Goal: Use online tool/utility: Utilize a website feature to perform a specific function

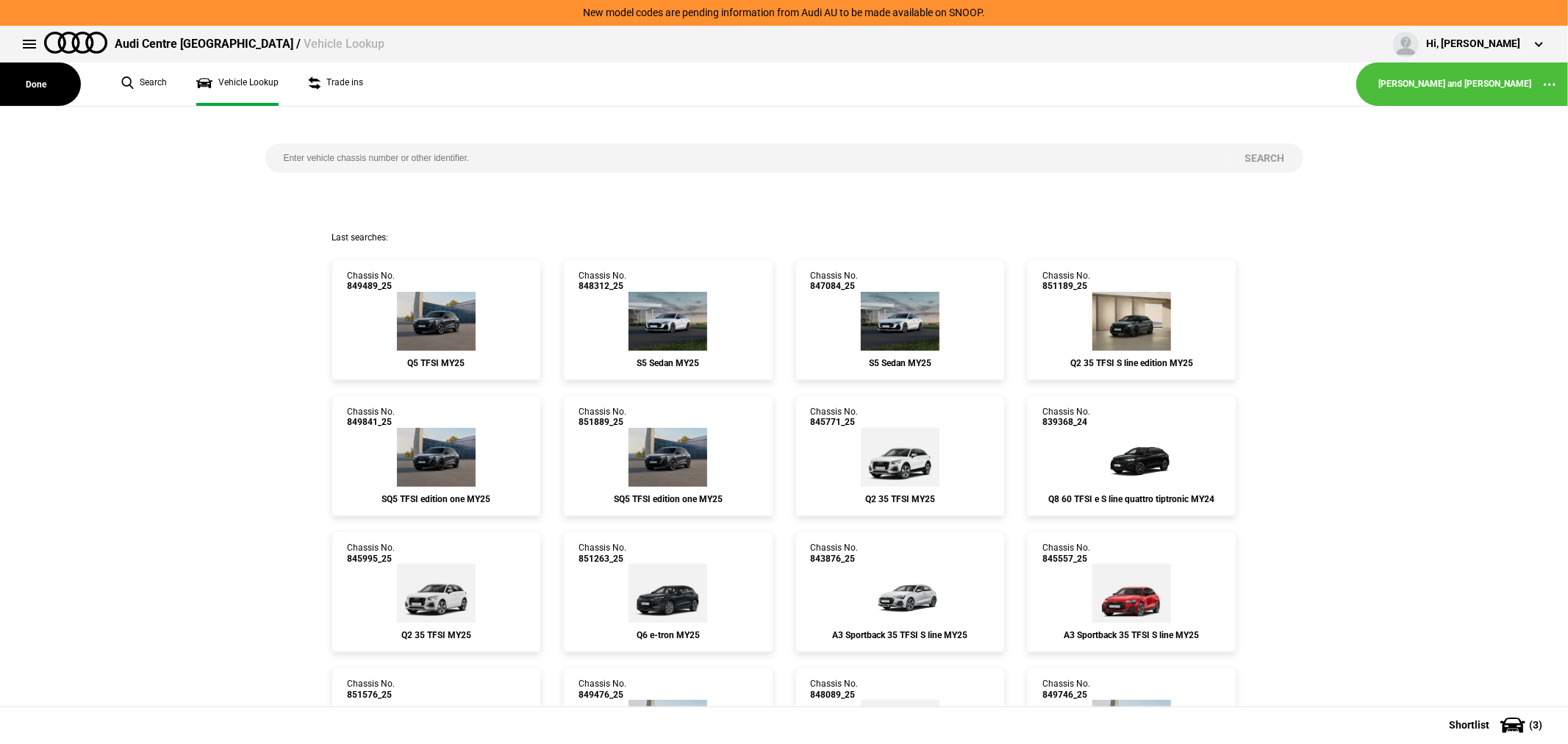
click at [544, 159] on input "search" at bounding box center [747, 158] width 962 height 29
type input "852488"
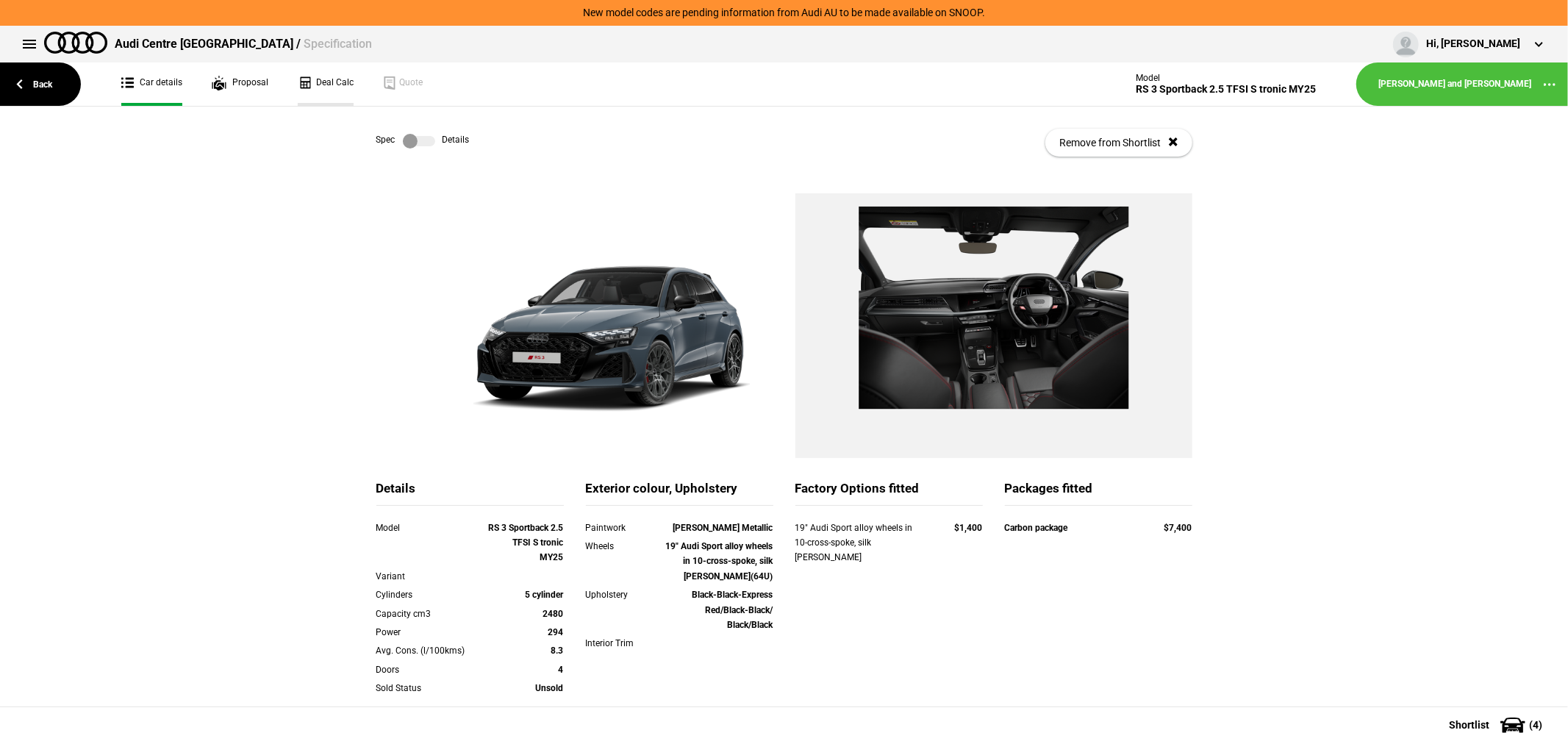
click at [319, 86] on link "Deal Calc" at bounding box center [325, 84] width 56 height 43
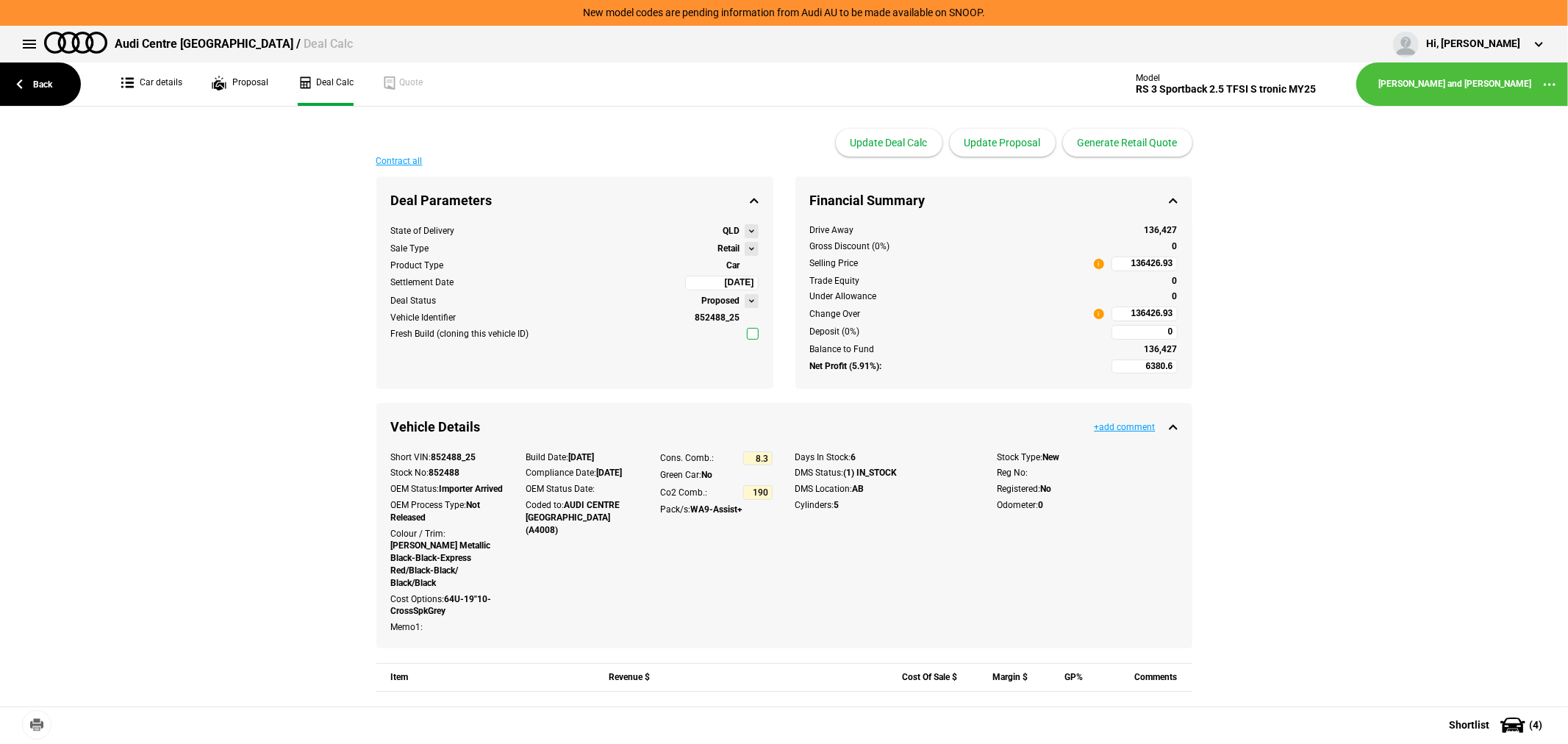
click at [1112, 263] on input "136426.93" at bounding box center [1144, 264] width 66 height 15
type input "133719"
type input "4486.95"
type input "133719"
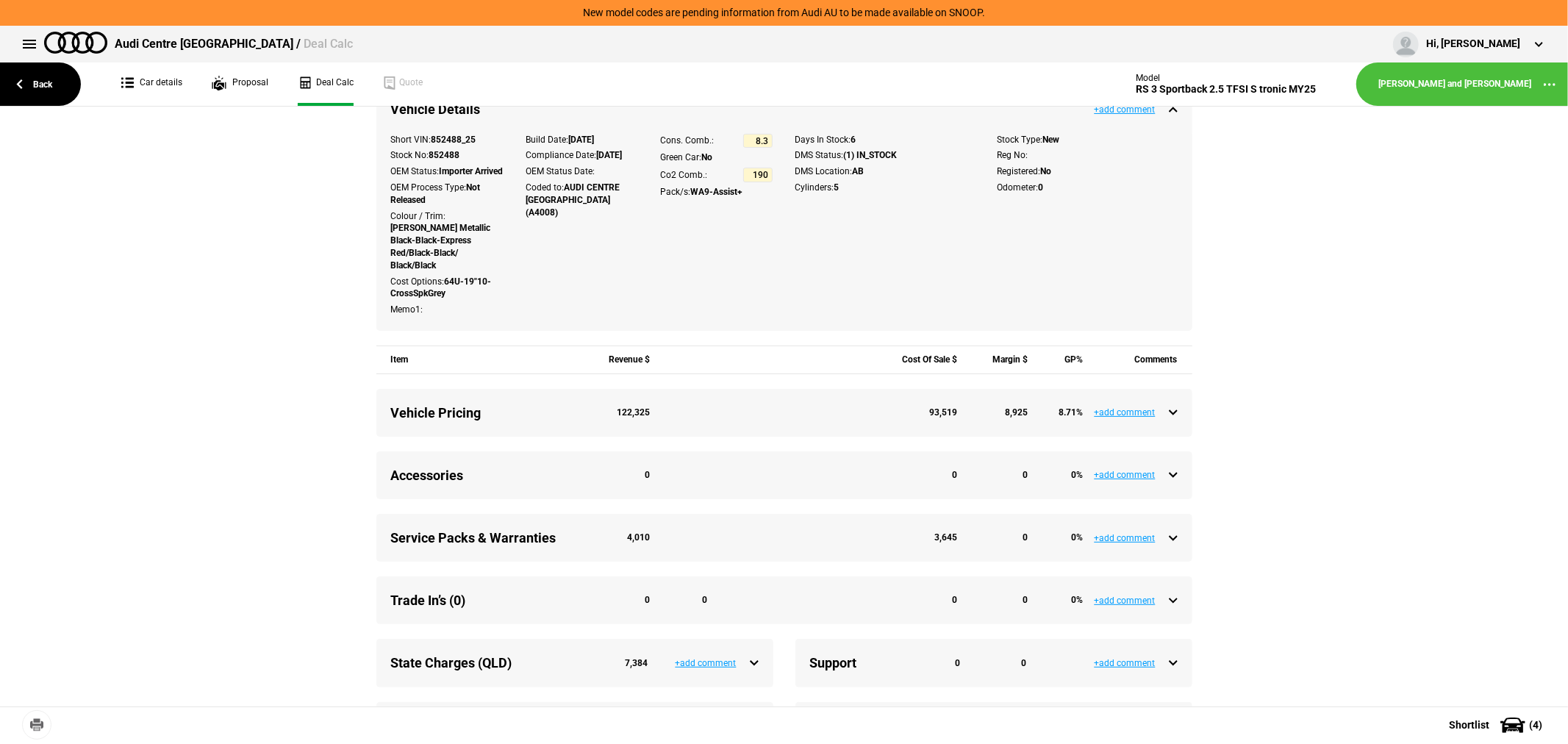
scroll to position [419, 0]
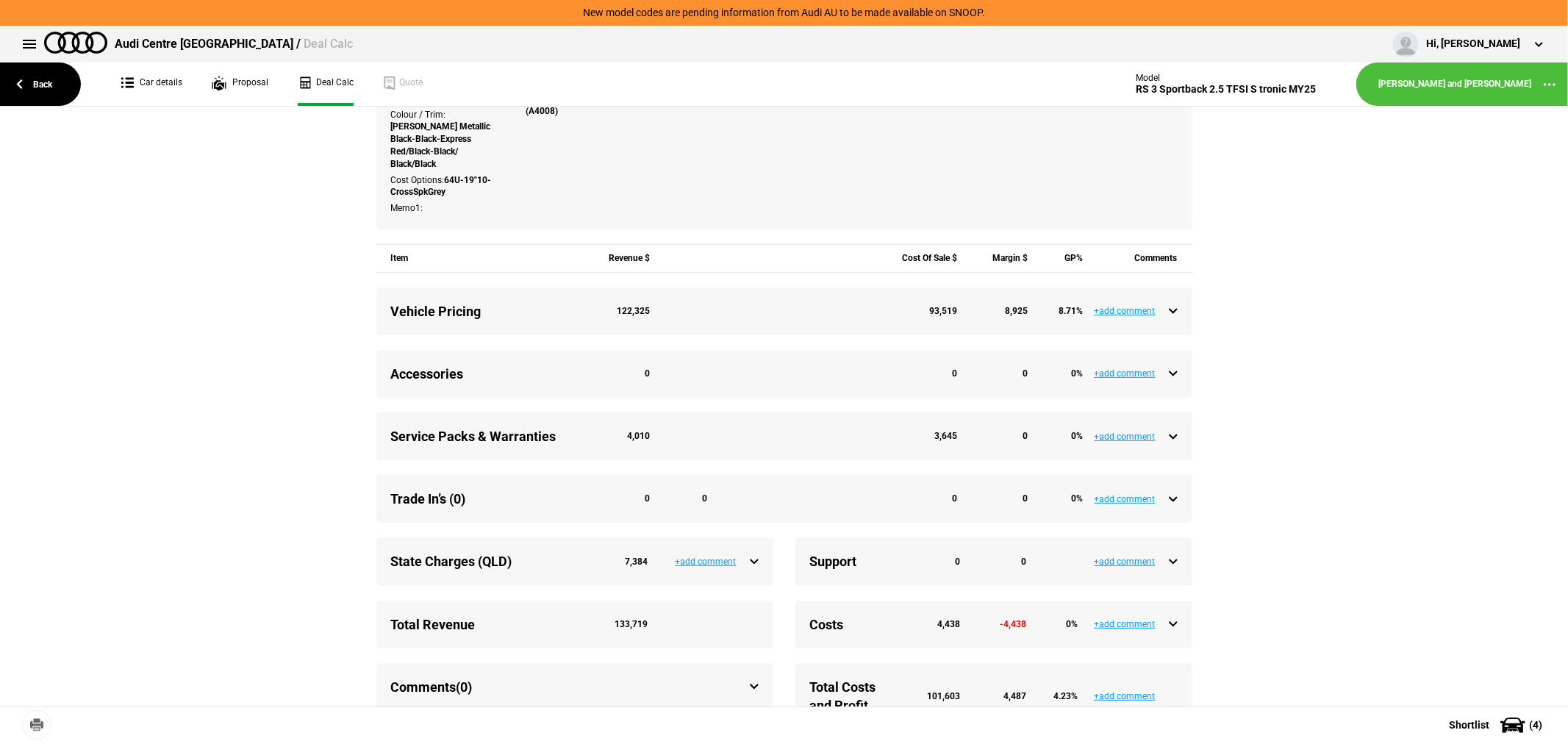
click at [1163, 435] on div "Service Packs & Warranties 4,010 3,645 0 0 %" at bounding box center [784, 436] width 786 height 19
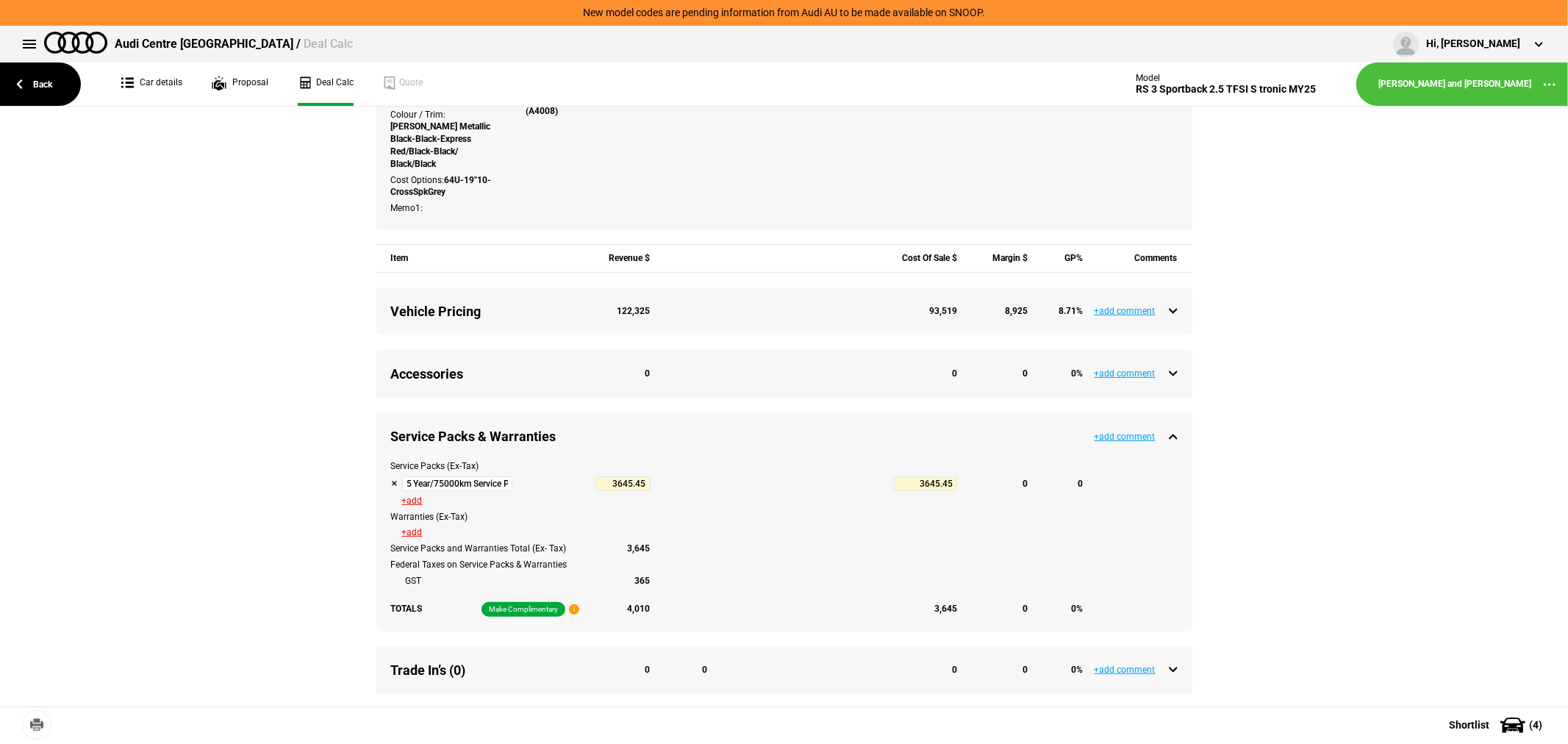
click at [379, 475] on div "Service Packs (Ex-Tax) 5 Year/75000km Service Plan 3645.45 3645.45 0 0 +add War…" at bounding box center [784, 545] width 816 height 171
click at [391, 481] on button at bounding box center [394, 483] width 7 height 7
type input "8132.4"
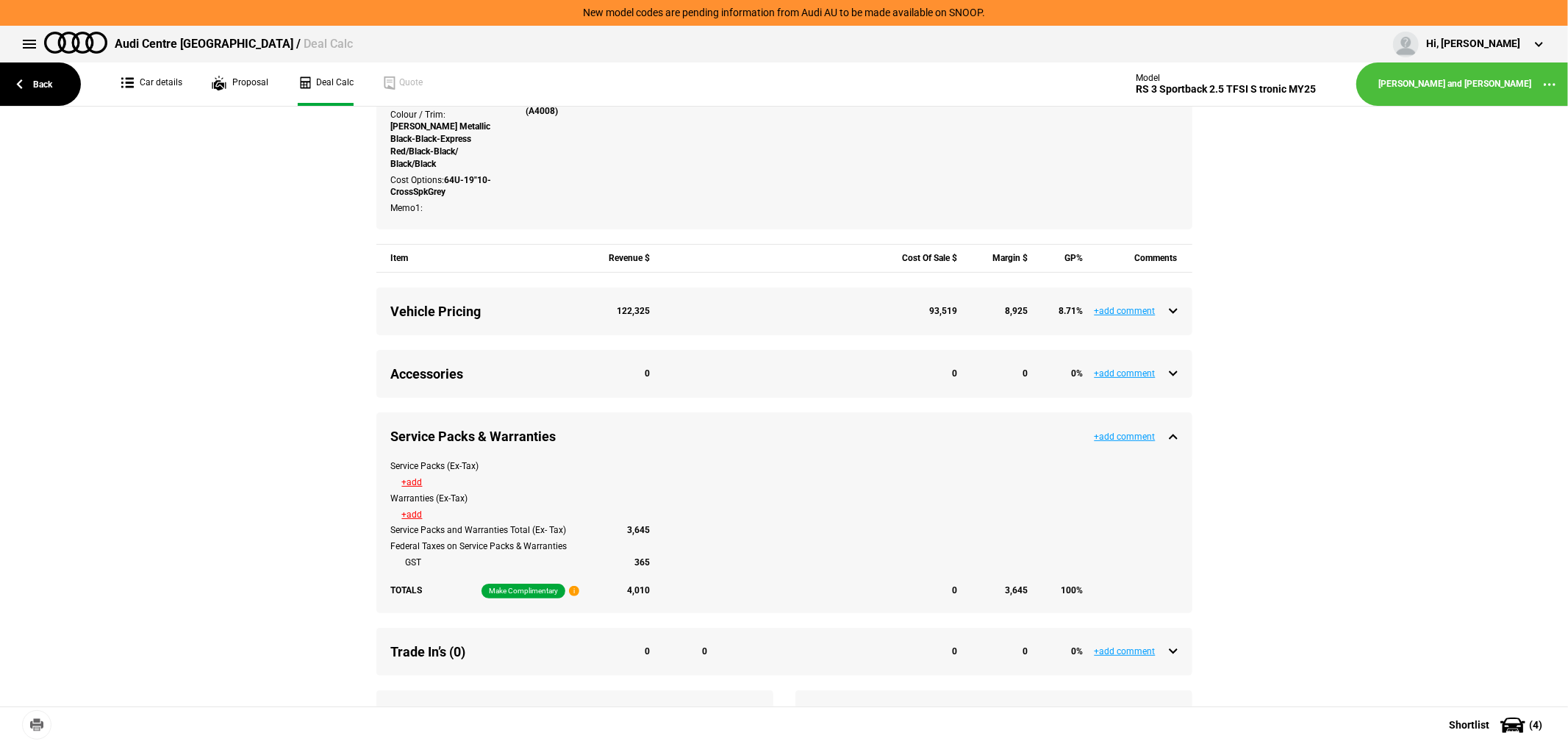
type input "129489"
type input "4486.95"
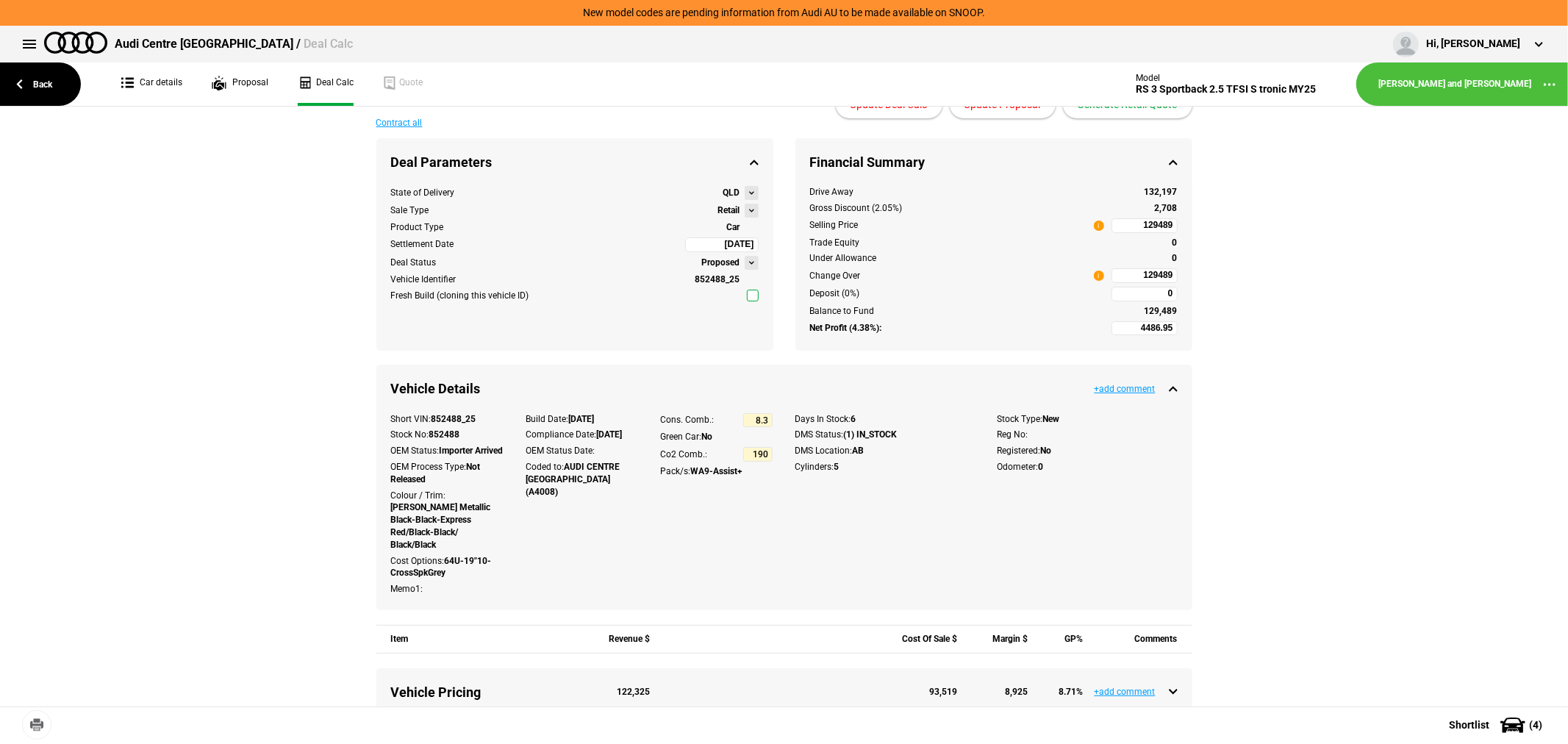
scroll to position [0, 0]
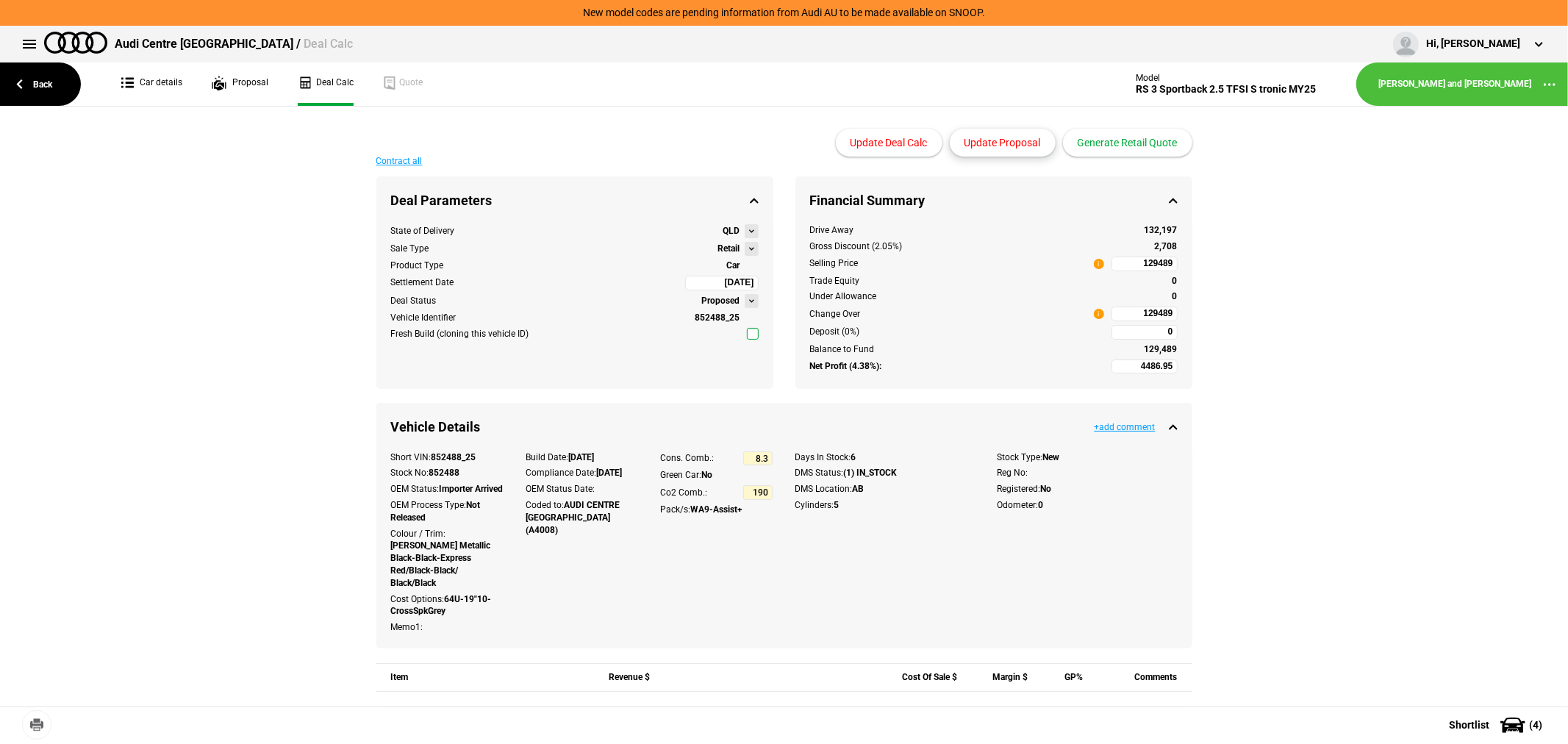
click at [1017, 141] on button "Update Proposal" at bounding box center [1003, 142] width 106 height 28
click at [1120, 254] on div "Drive Away 132,197 Gross Discount (2.05%) 2,708 Selling Price i 129489 Trade Eq…" at bounding box center [994, 306] width 397 height 164
click at [1125, 266] on input "129489" at bounding box center [1144, 264] width 66 height 15
type input "133719"
type input "7444.98"
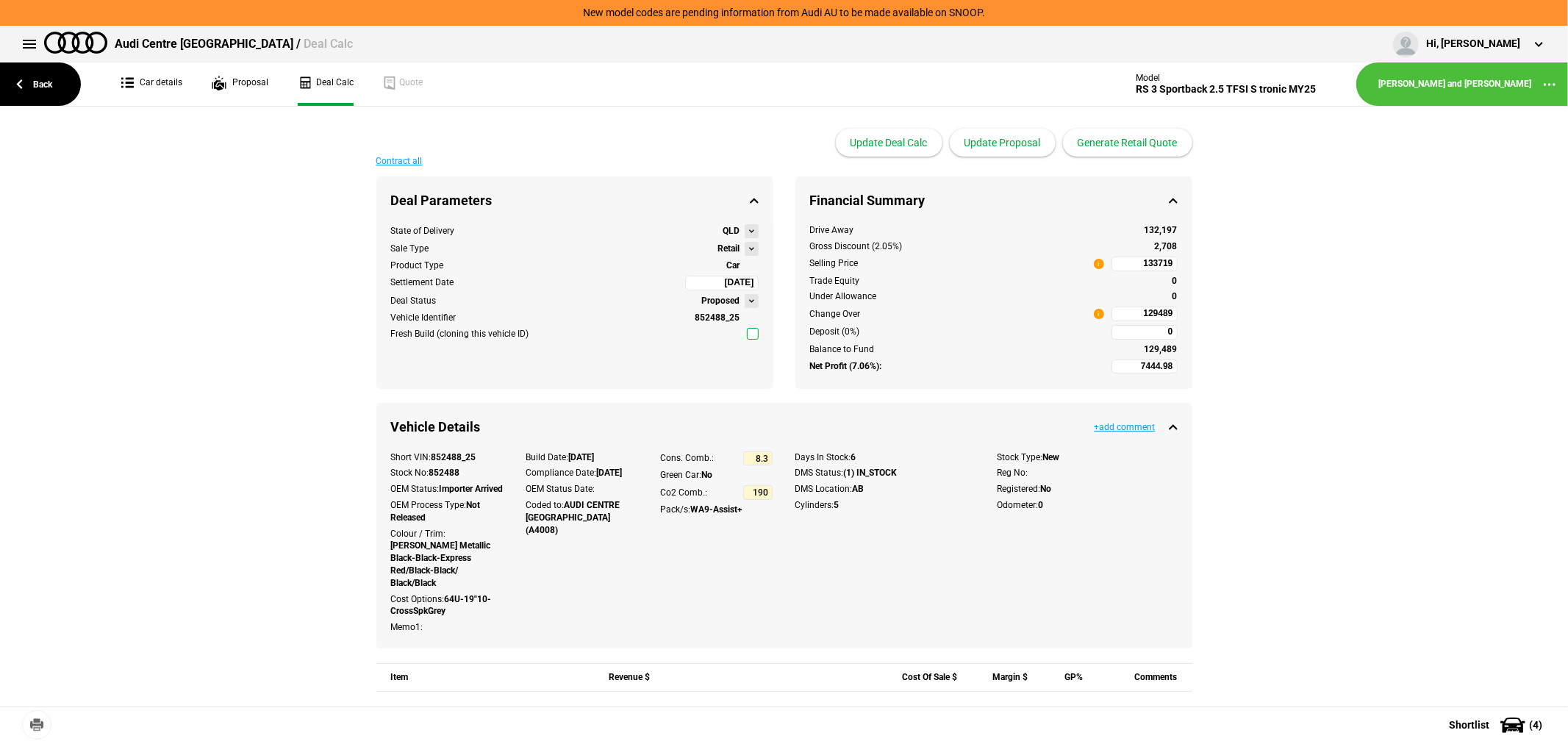
type input "133719"
click at [41, 86] on link "Back" at bounding box center [41, 84] width 81 height 43
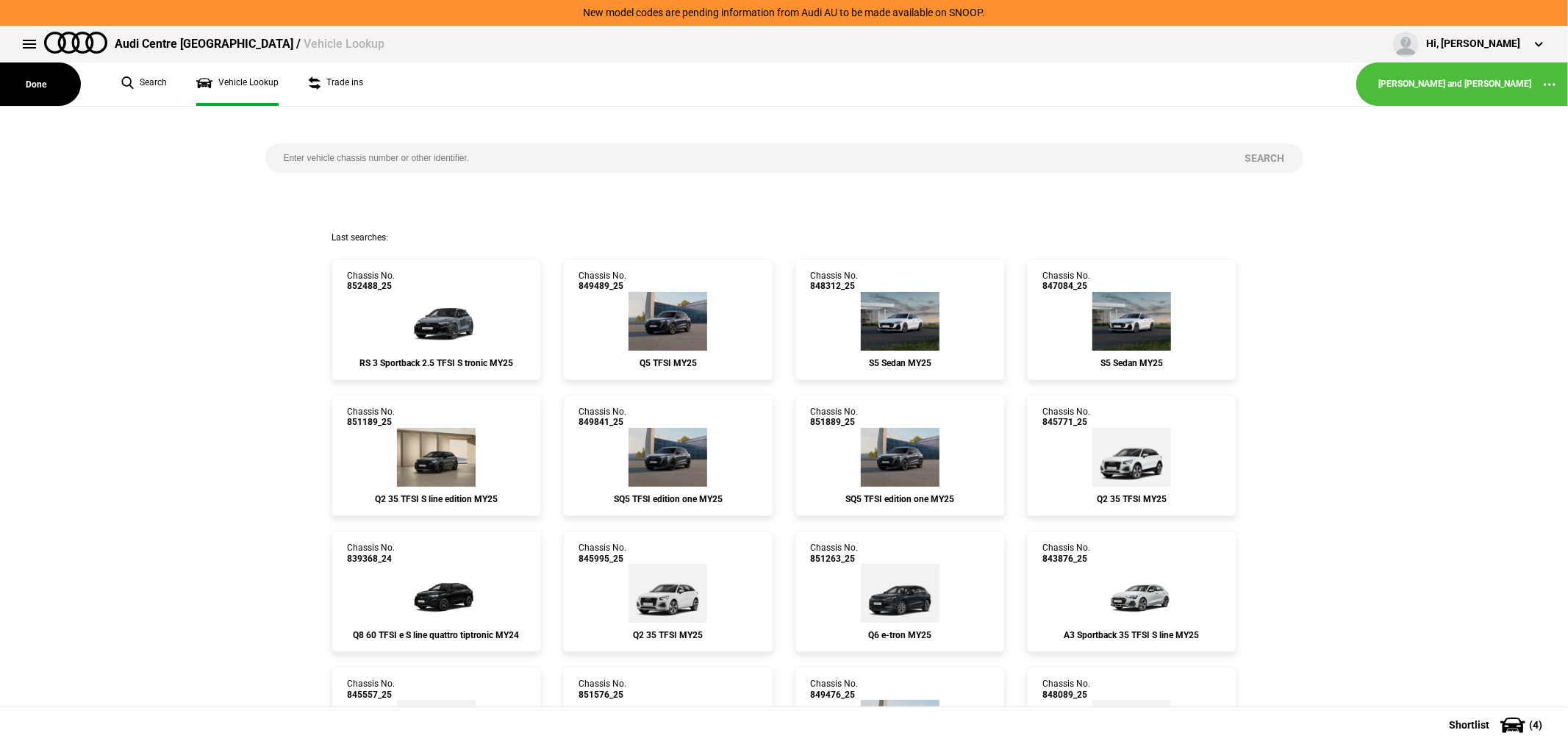
click at [496, 153] on input "search" at bounding box center [747, 158] width 962 height 29
type input "852488"
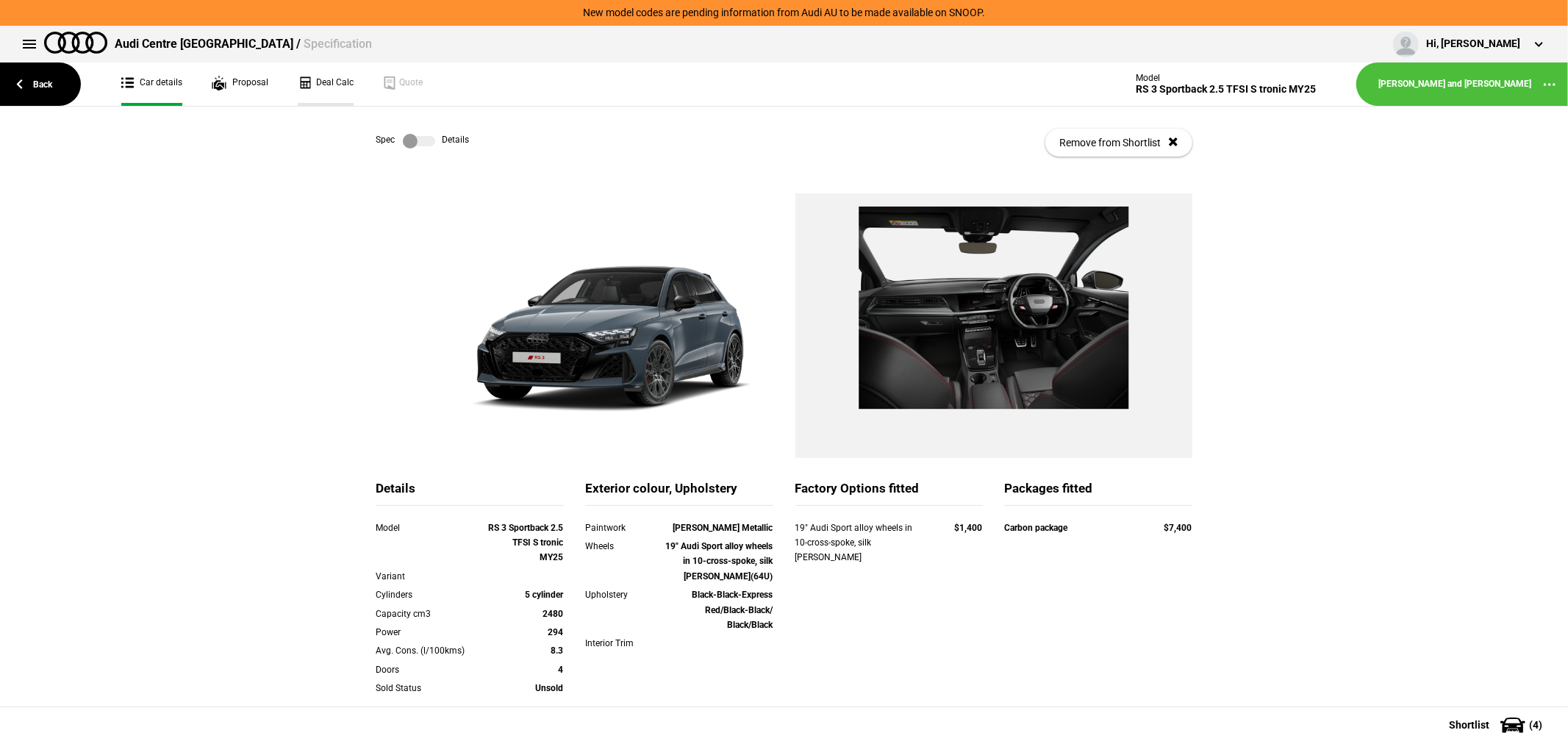
click at [314, 84] on link "Deal Calc" at bounding box center [325, 84] width 56 height 43
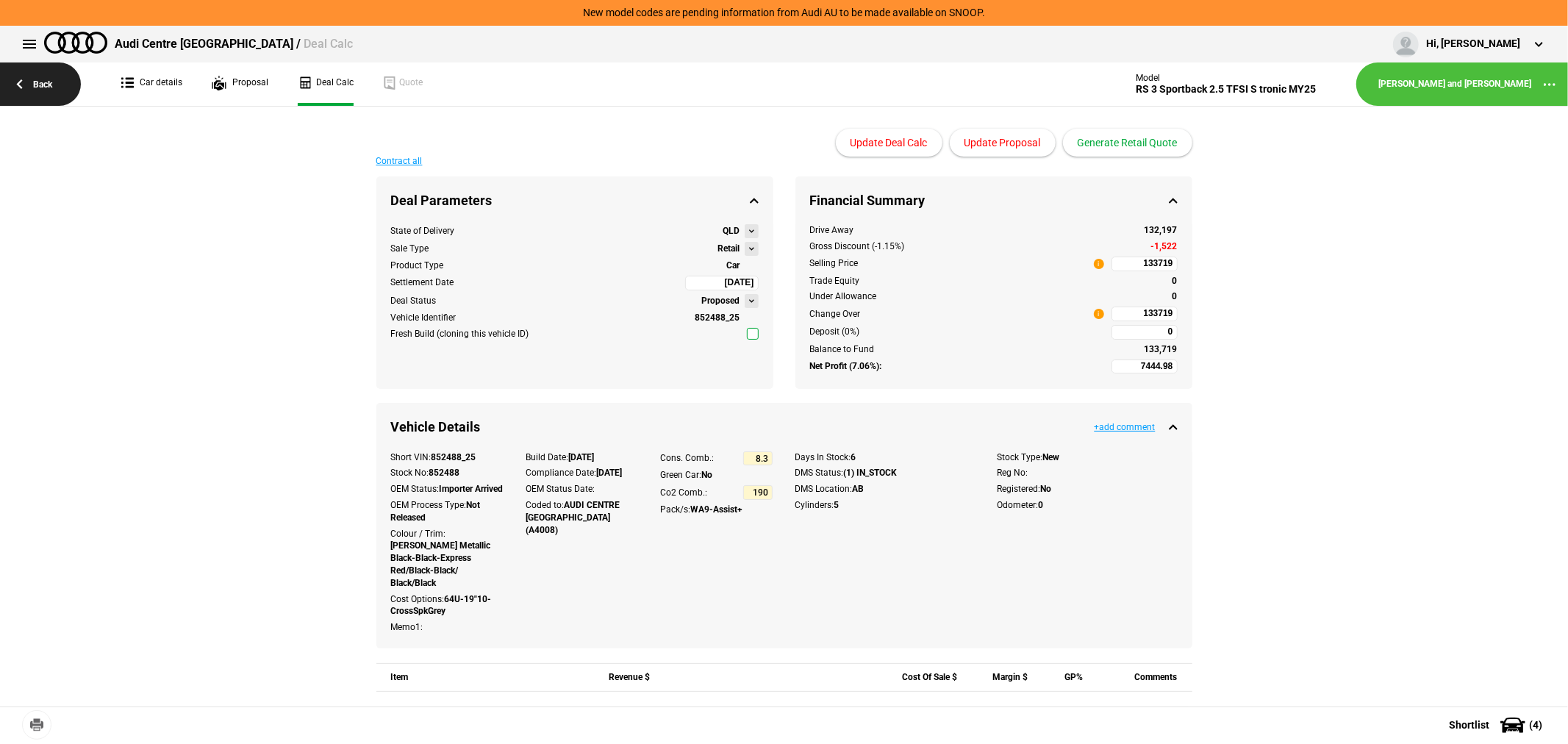
click at [33, 90] on link "Back" at bounding box center [41, 84] width 81 height 43
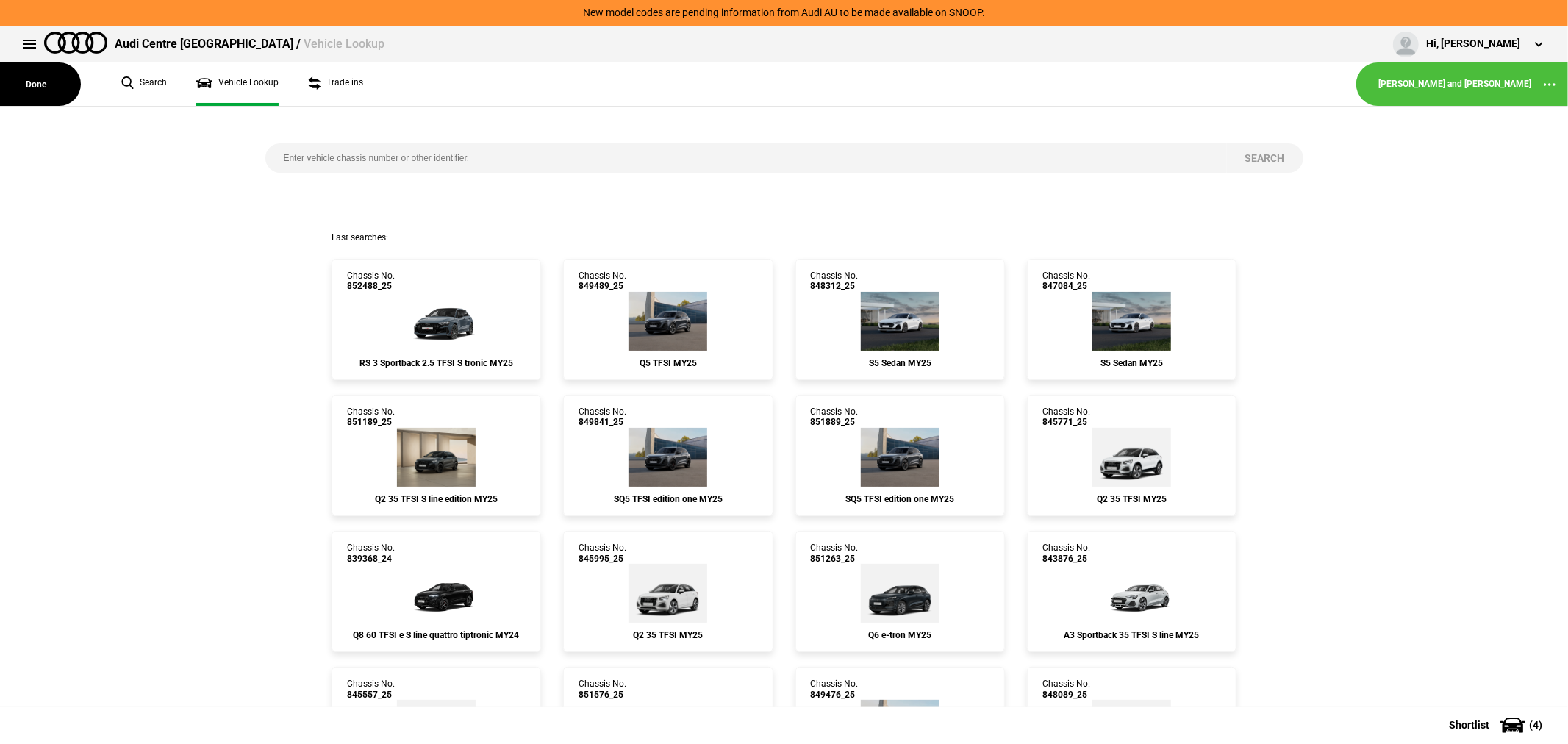
click at [518, 158] on input "search" at bounding box center [747, 158] width 962 height 29
type input "849225"
